Goal: Find specific page/section: Find specific page/section

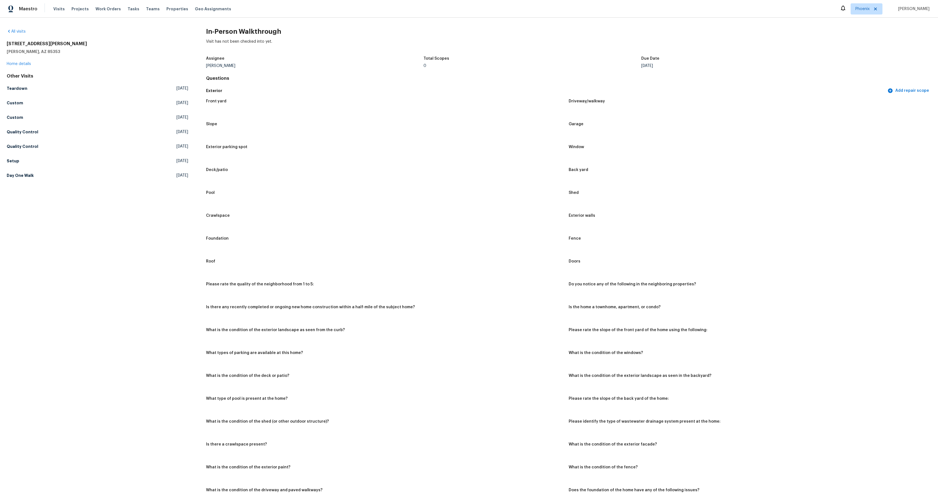
click at [361, 54] on div "Assignee [PERSON_NAME] Total Scopes 0 Due Date [DATE]" at bounding box center [568, 62] width 725 height 18
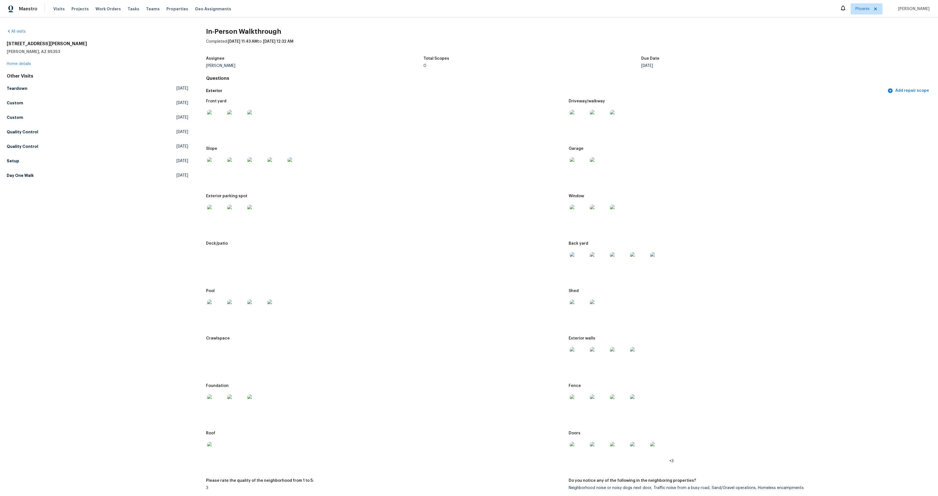
click at [341, 56] on div "Assignee [PERSON_NAME] Total Scopes 0 Due Date [DATE]" at bounding box center [568, 62] width 725 height 18
click at [266, 52] on div "Completed: 10/14/2025, 11:43 AM to 10/14/2025, 12:32 AM" at bounding box center [568, 46] width 725 height 15
click at [459, 60] on div "Total Scopes" at bounding box center [532, 60] width 218 height 7
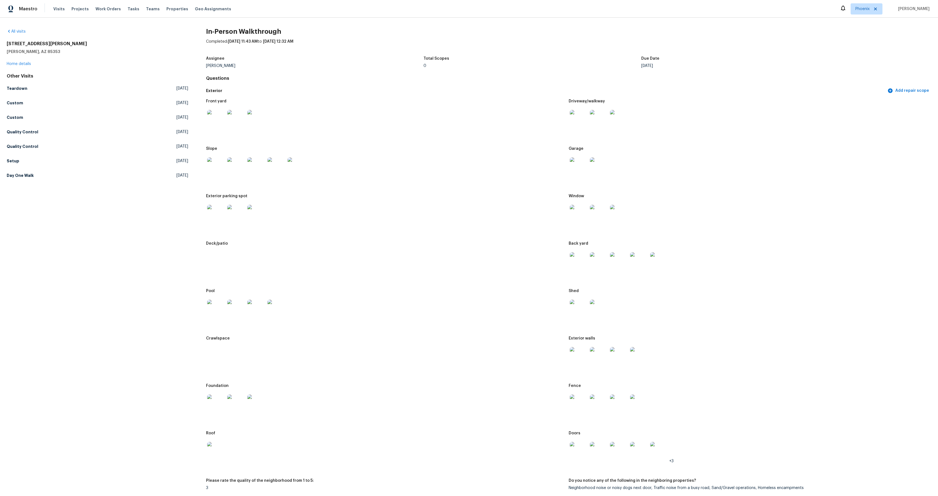
click at [501, 142] on div "Front yard Driveway/walkway Slope Garage Exterior parking spot Window Deck/pati…" at bounding box center [568, 485] width 725 height 778
click at [17, 33] on link "All visits" at bounding box center [16, 32] width 19 height 4
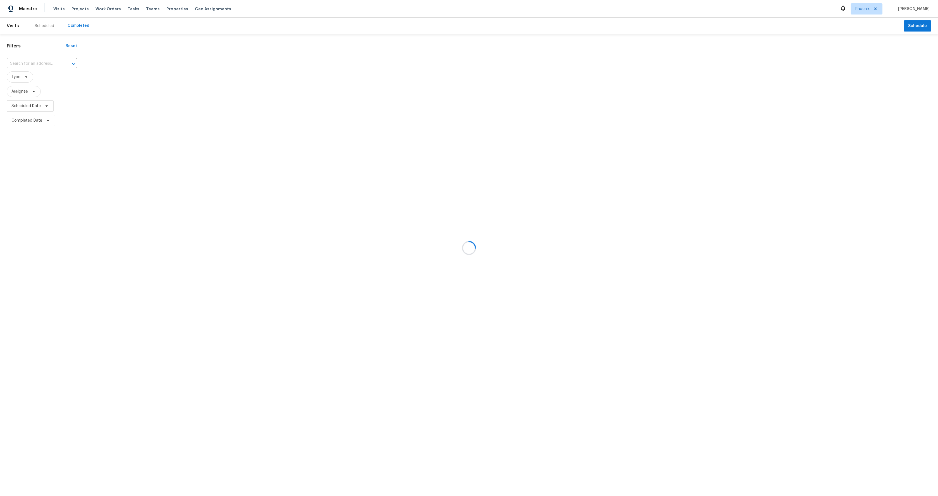
click at [76, 27] on div at bounding box center [469, 248] width 938 height 496
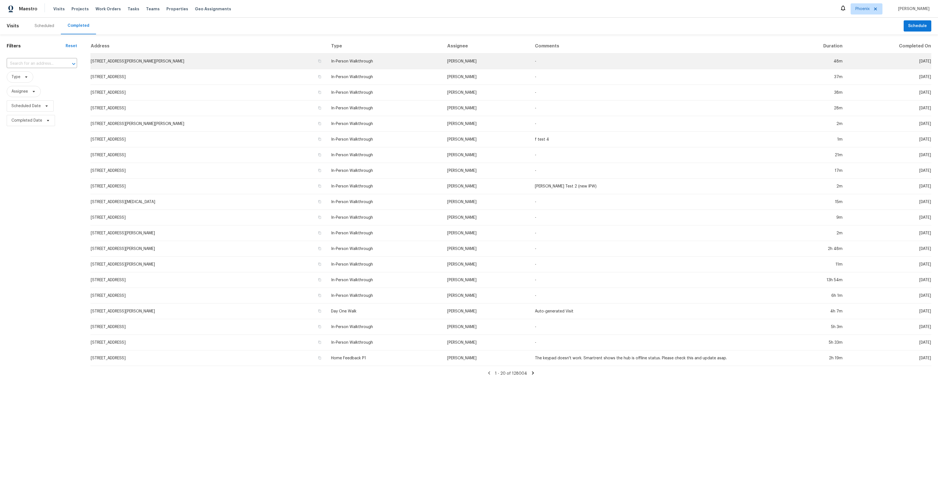
click at [178, 63] on td "[STREET_ADDRESS][PERSON_NAME][PERSON_NAME]" at bounding box center [208, 62] width 236 height 16
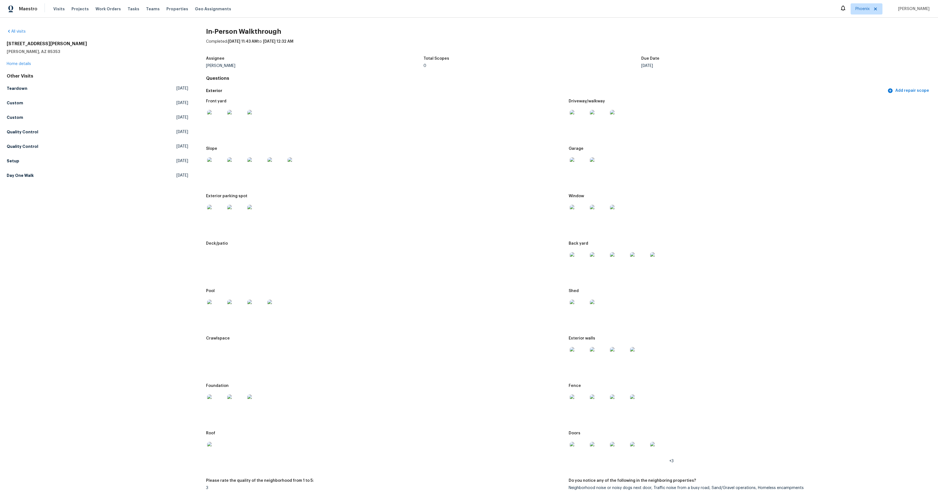
click at [318, 49] on div "Completed: 10/14/2025, 11:43 AM to 10/14/2025, 12:32 AM" at bounding box center [568, 46] width 725 height 15
click at [435, 68] on div "Assignee Dawid Bania Total Scopes 0 Due Date Tue, Oct 14" at bounding box center [568, 62] width 725 height 18
click at [132, 20] on div "All visits 9228 W Raymond St Tolleson, AZ 85353 Home details Other Visits Teard…" at bounding box center [469, 257] width 938 height 479
click at [20, 63] on link "Home details" at bounding box center [19, 64] width 24 height 4
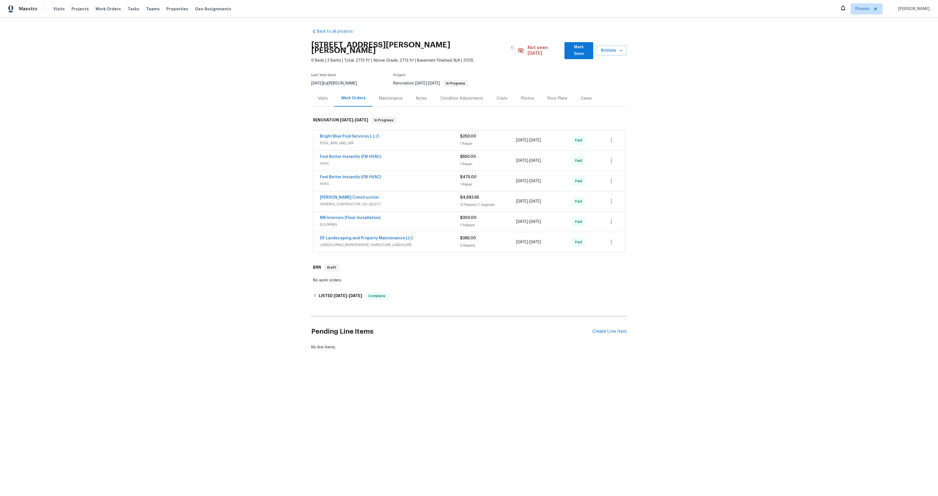
click at [323, 96] on div "Visits" at bounding box center [323, 99] width 10 height 6
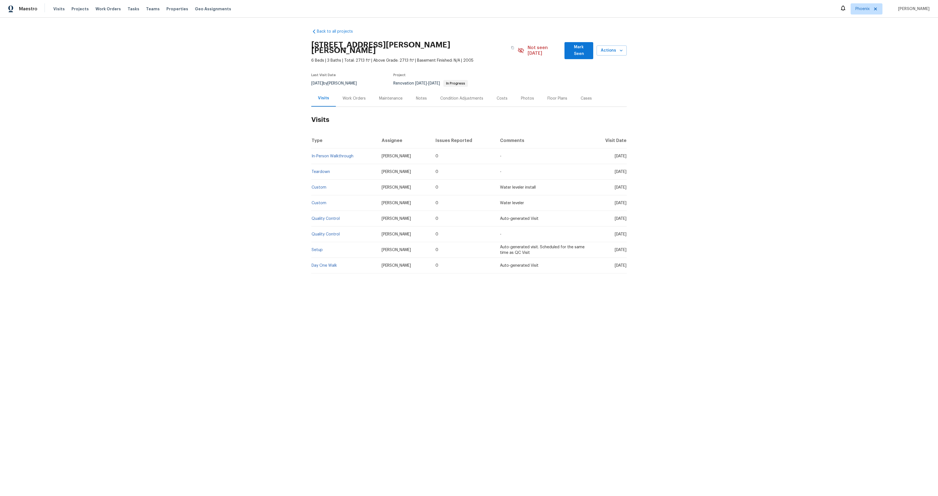
click at [467, 82] on span "In Progress" at bounding box center [455, 83] width 23 height 3
click at [364, 152] on td "In-Person Walkthrough" at bounding box center [344, 156] width 66 height 16
click at [336, 154] on link "In-Person Walkthrough" at bounding box center [332, 156] width 42 height 4
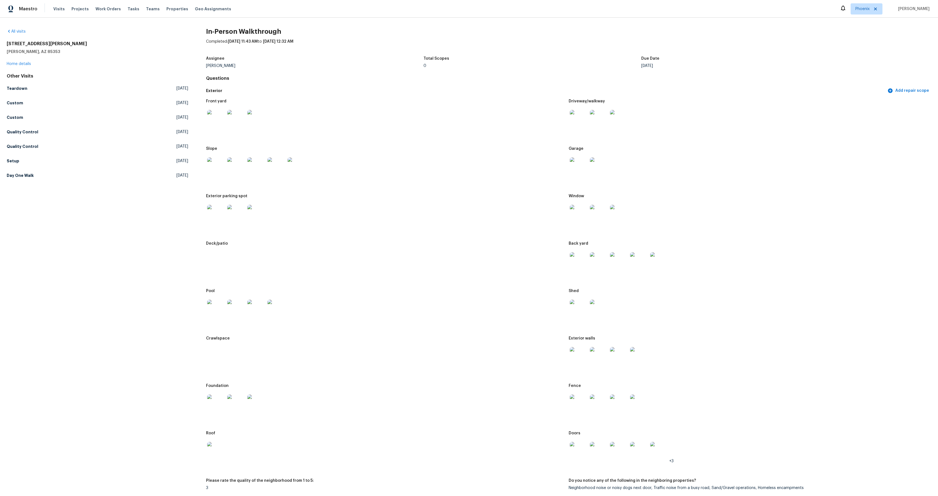
click at [265, 63] on div "Assignee" at bounding box center [315, 60] width 218 height 7
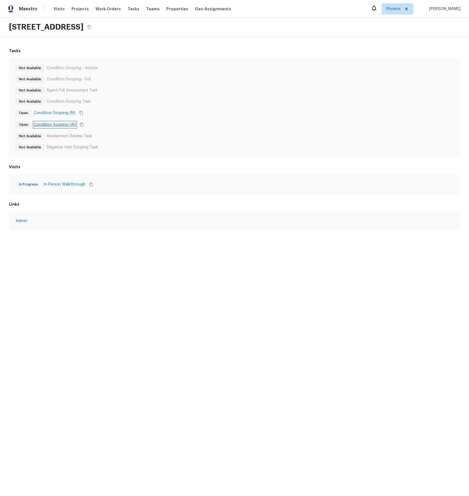
click at [63, 125] on link "Condition Scoping (AI)" at bounding box center [55, 125] width 42 height 6
click at [95, 110] on div "Open Condition Scoping (M)" at bounding box center [235, 112] width 438 height 7
click at [51, 126] on link "Condition Scoping (AI)" at bounding box center [55, 125] width 42 height 6
click at [60, 126] on link "Condition Scoping (AI)" at bounding box center [55, 125] width 42 height 6
